Goal: Use online tool/utility: Utilize a website feature to perform a specific function

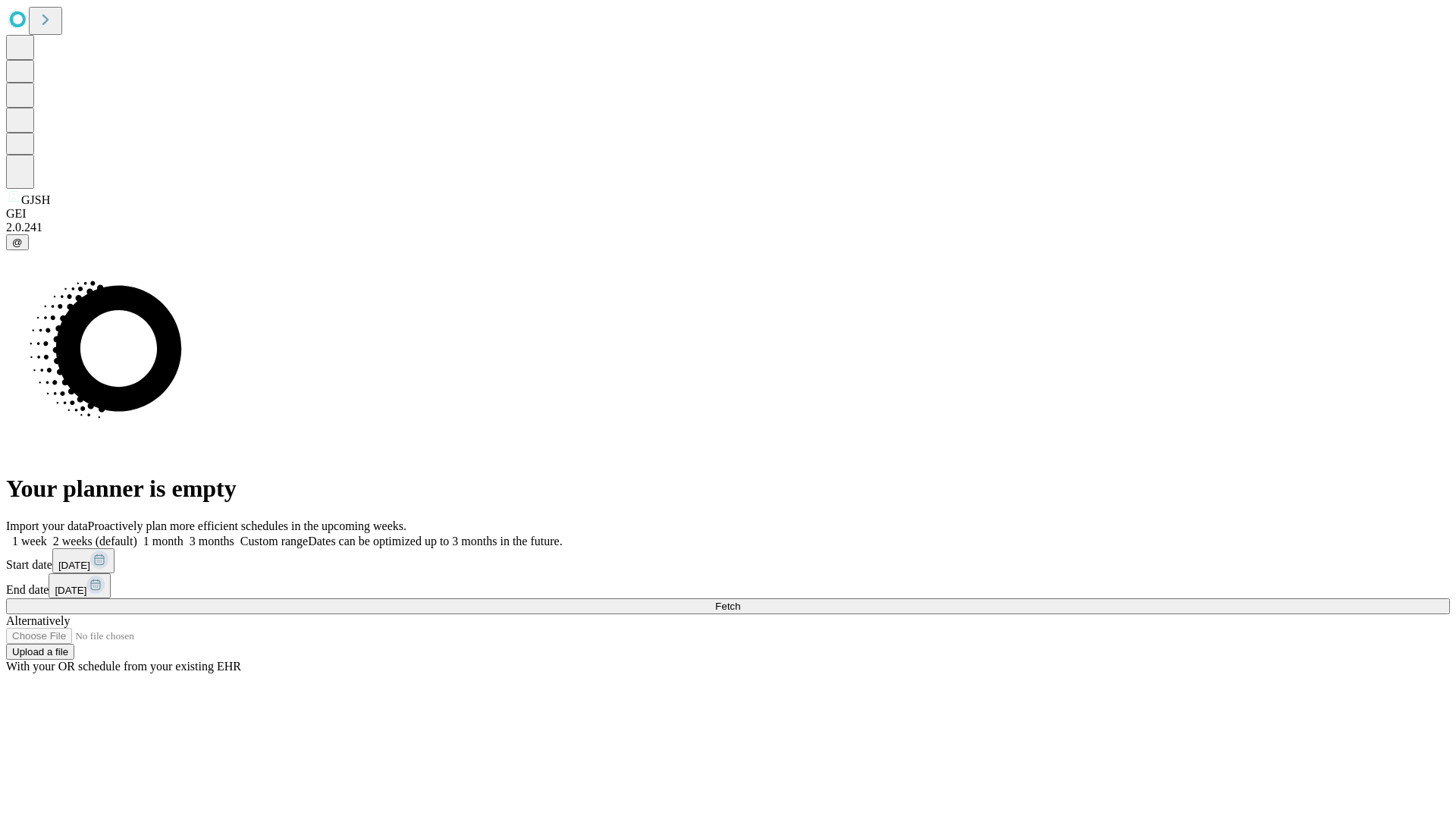
click at [740, 600] on span "Fetch" at bounding box center [727, 606] width 25 height 11
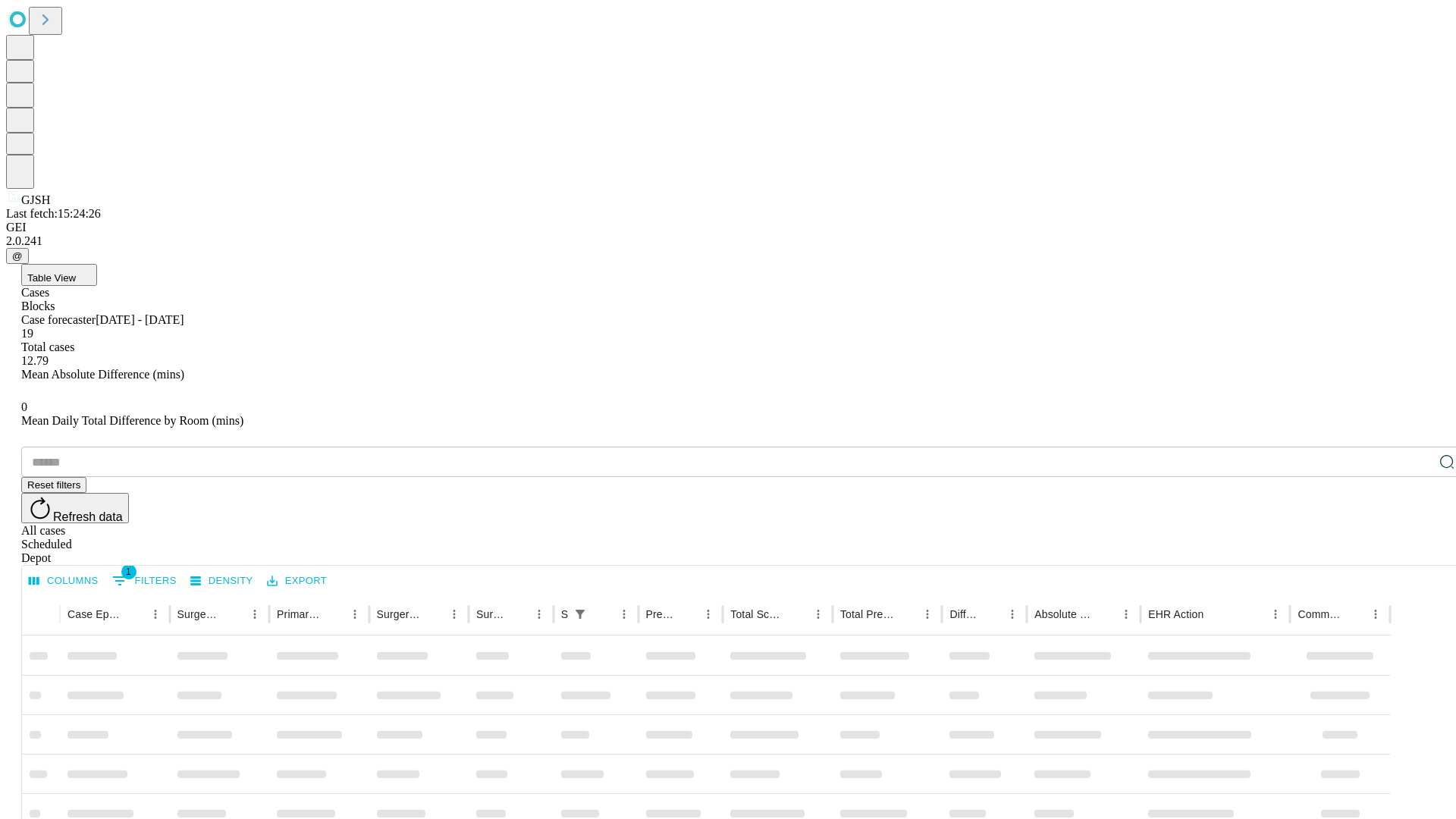
click at [76, 272] on span "Table View" at bounding box center [51, 278] width 48 height 11
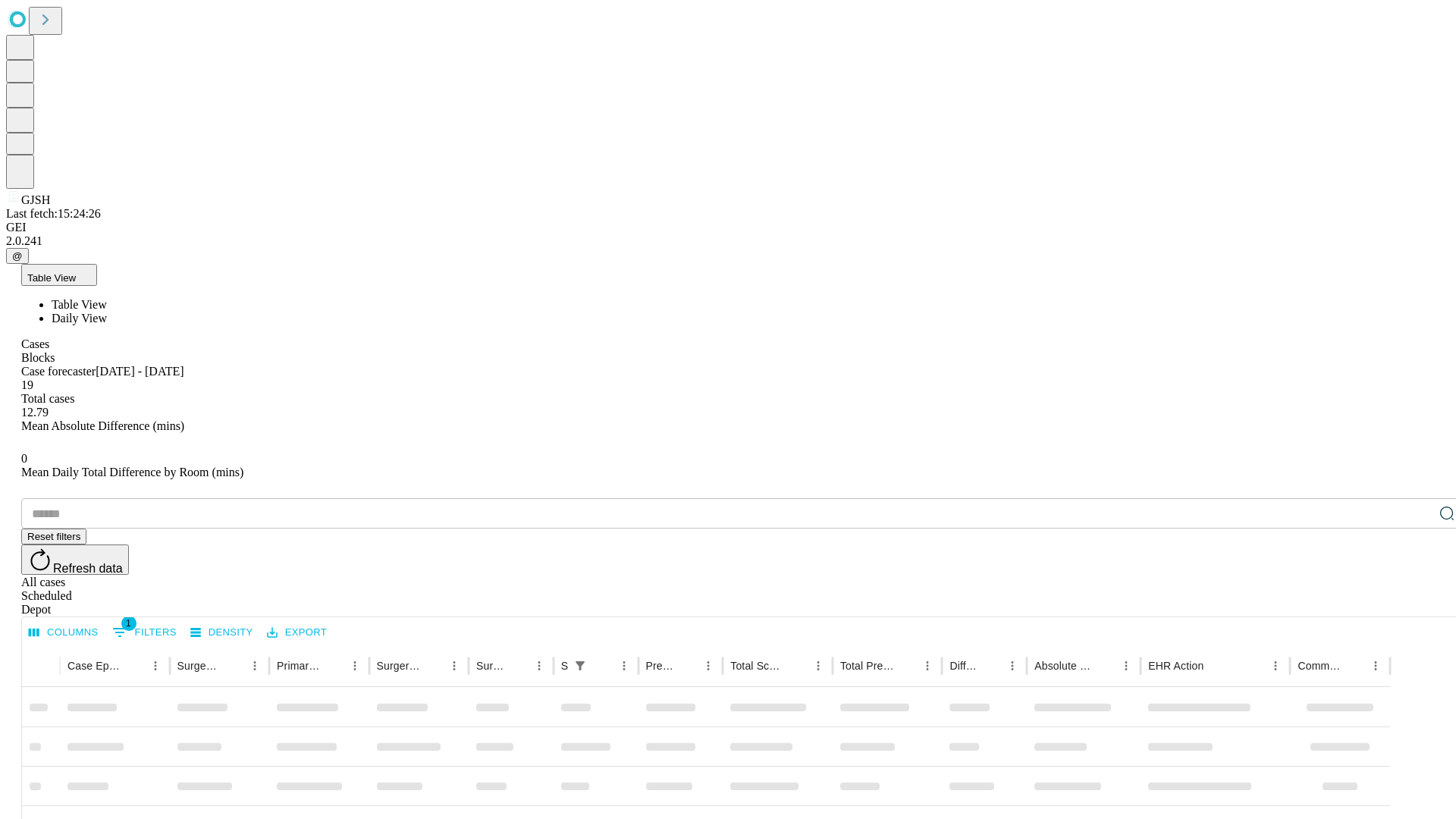
click at [107, 312] on span "Daily View" at bounding box center [79, 318] width 55 height 13
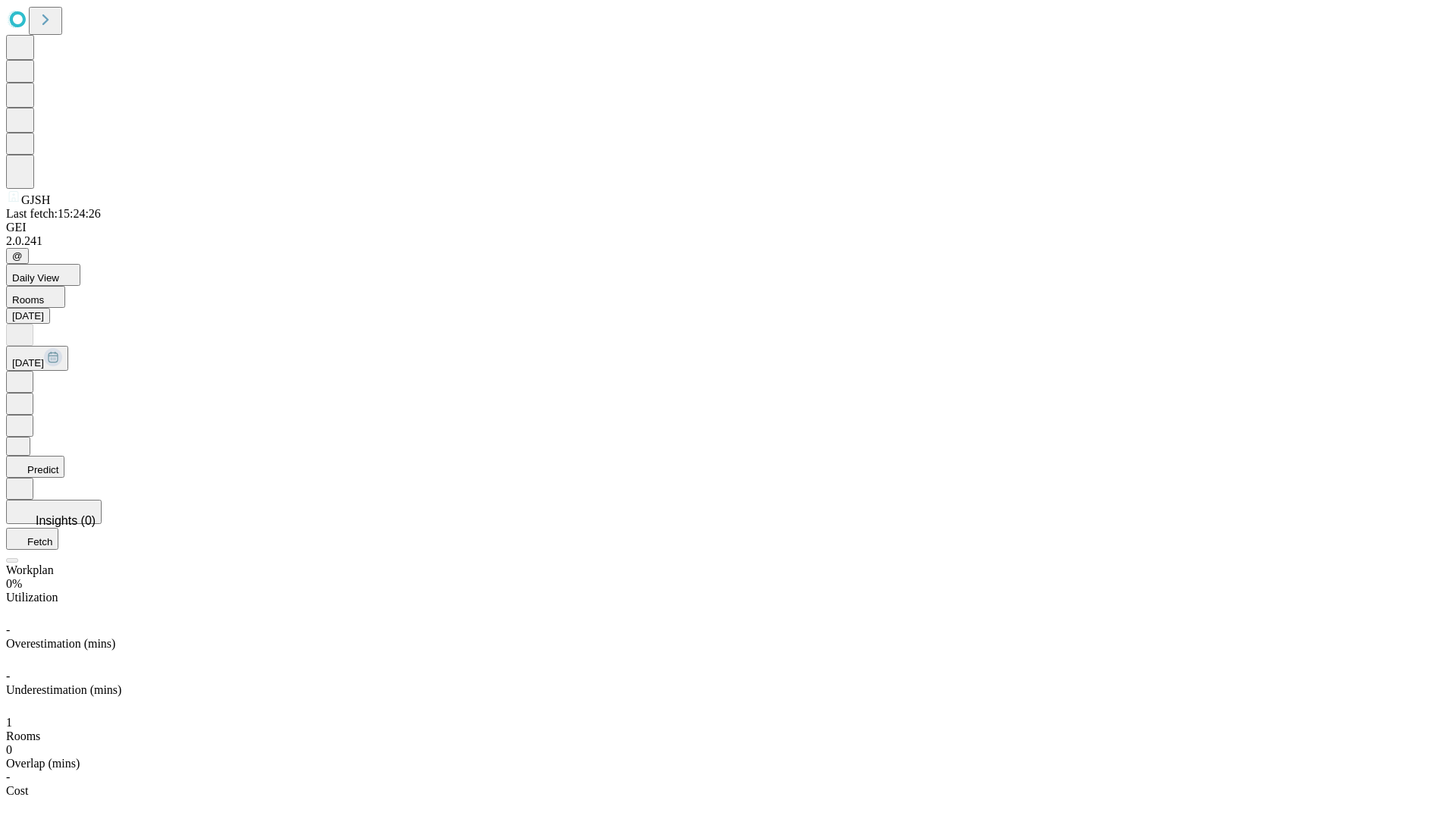
click at [64, 456] on button "Predict" at bounding box center [35, 466] width 58 height 22
